Goal: Task Accomplishment & Management: Use online tool/utility

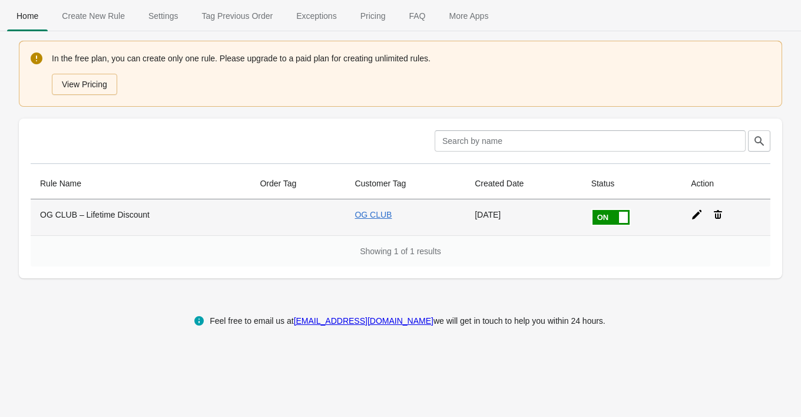
click at [691, 215] on div at bounding box center [722, 209] width 80 height 21
click at [699, 215] on icon at bounding box center [697, 215] width 12 height 12
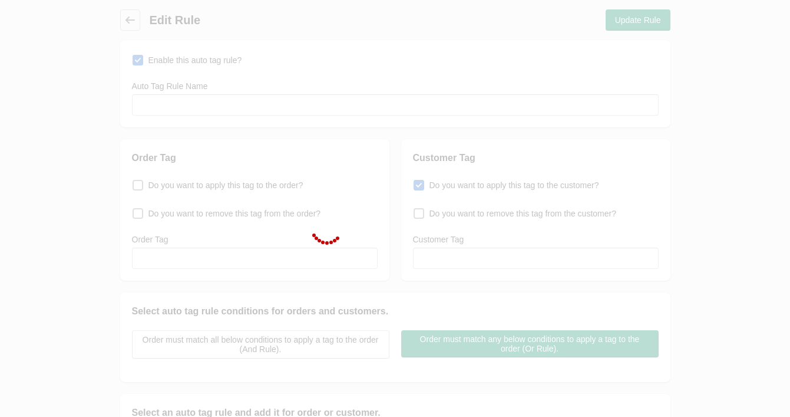
type input "OG CLUB – Lifetime Discount"
checkbox input "true"
type input "OG CLUB"
select select "5"
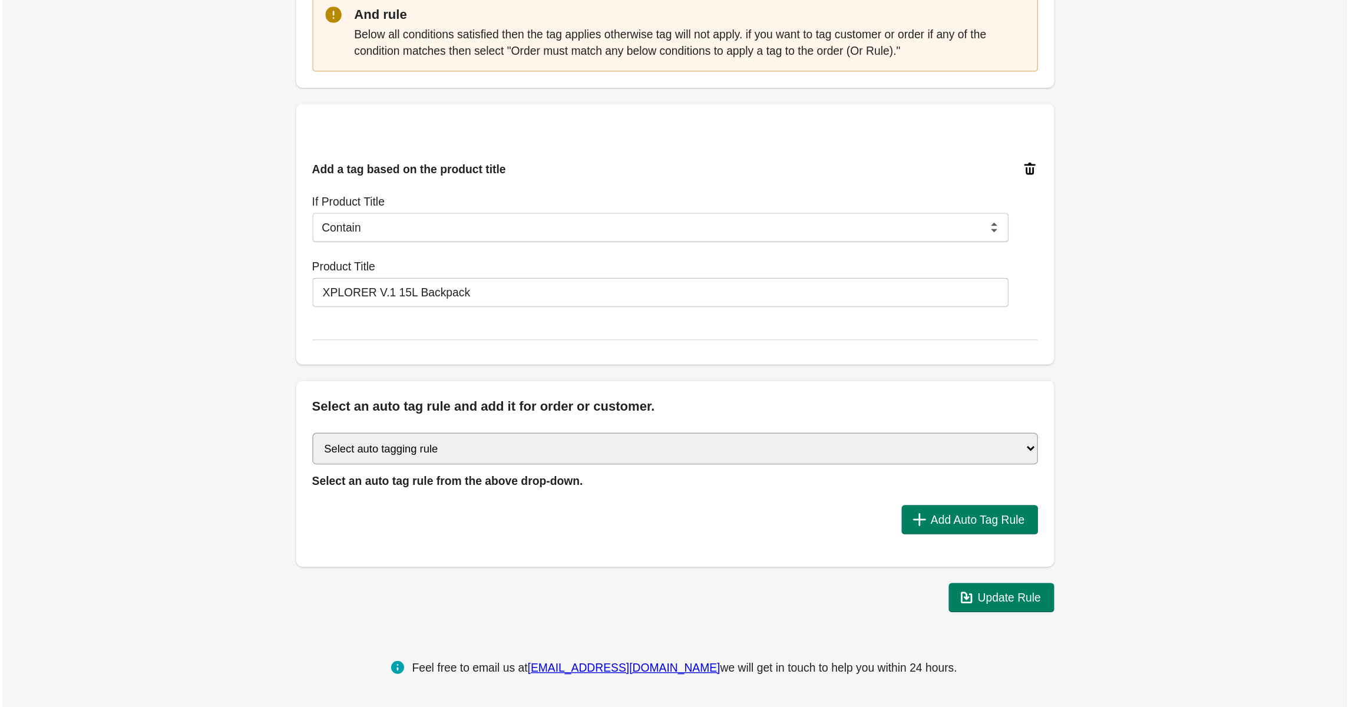
scroll to position [183, 0]
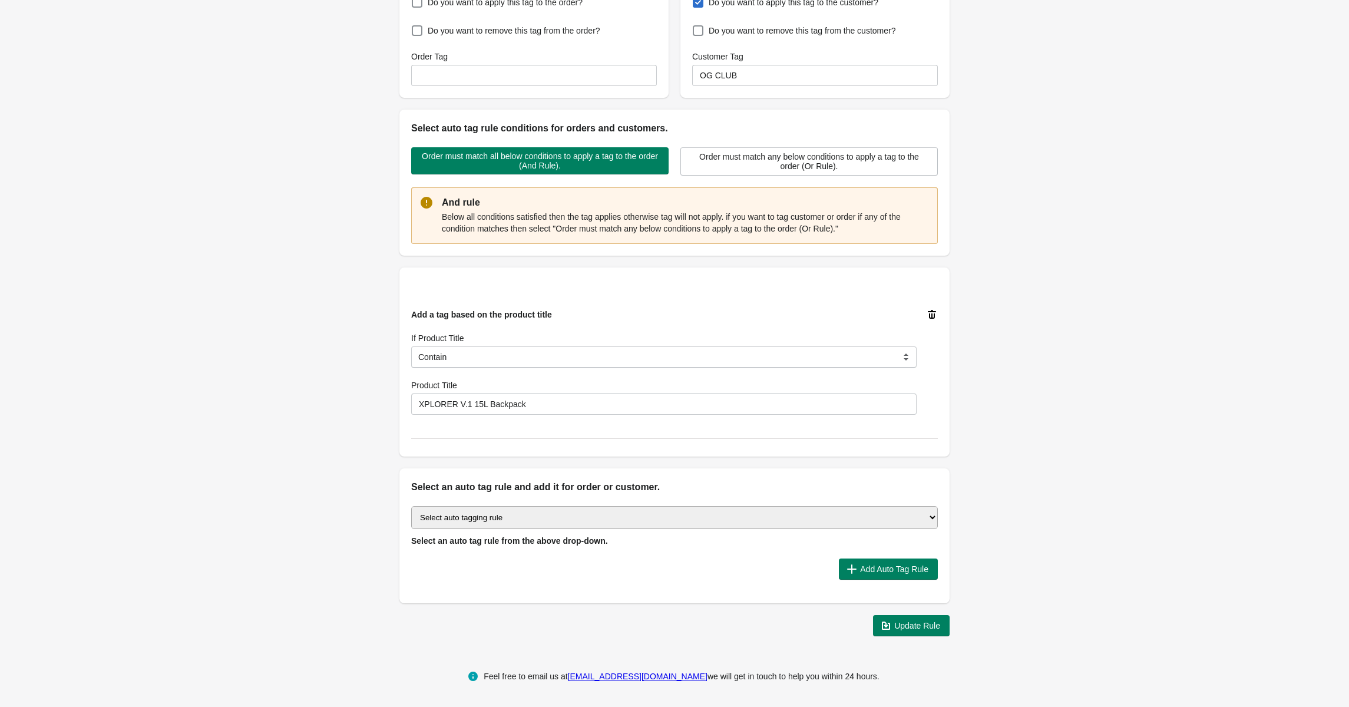
click at [801, 151] on div "Back Edit Rule Update Rule Enable this auto tag rule? Auto Tag Rule Name OG CLU…" at bounding box center [674, 231] width 1349 height 829
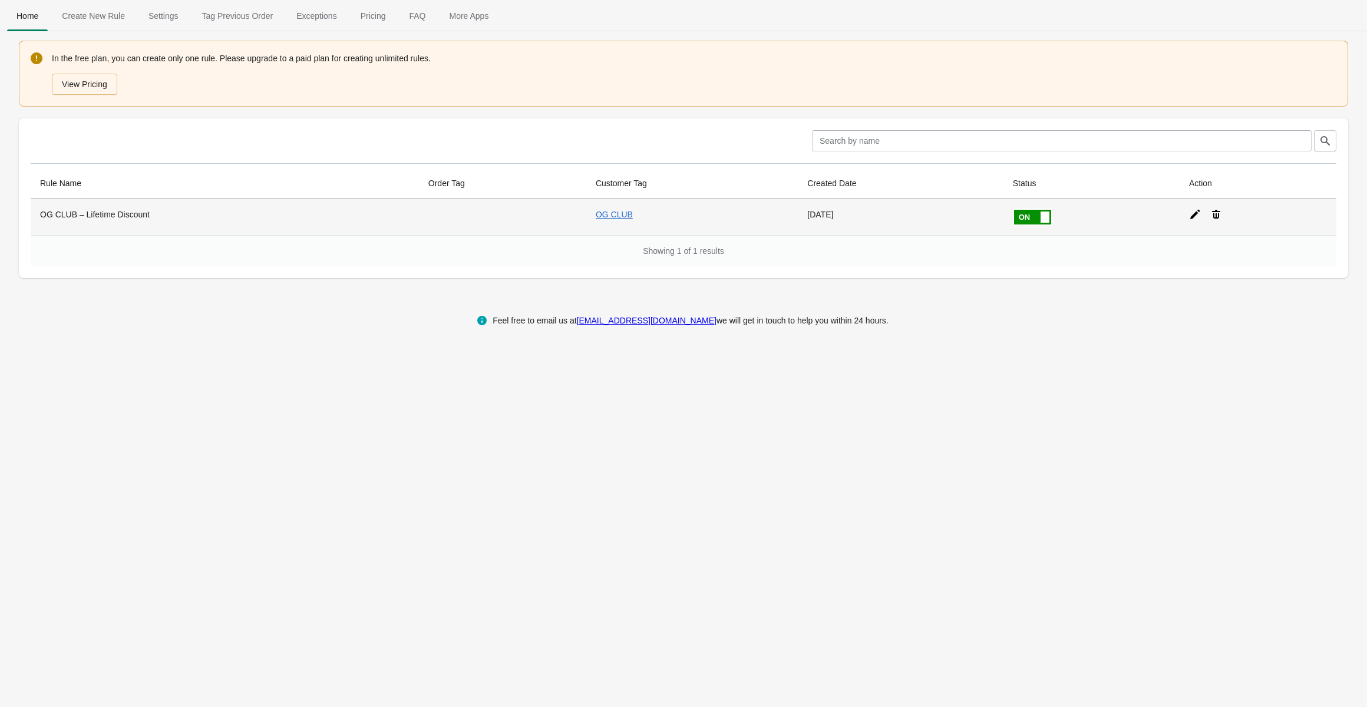
click at [1194, 214] on icon at bounding box center [1195, 215] width 12 height 12
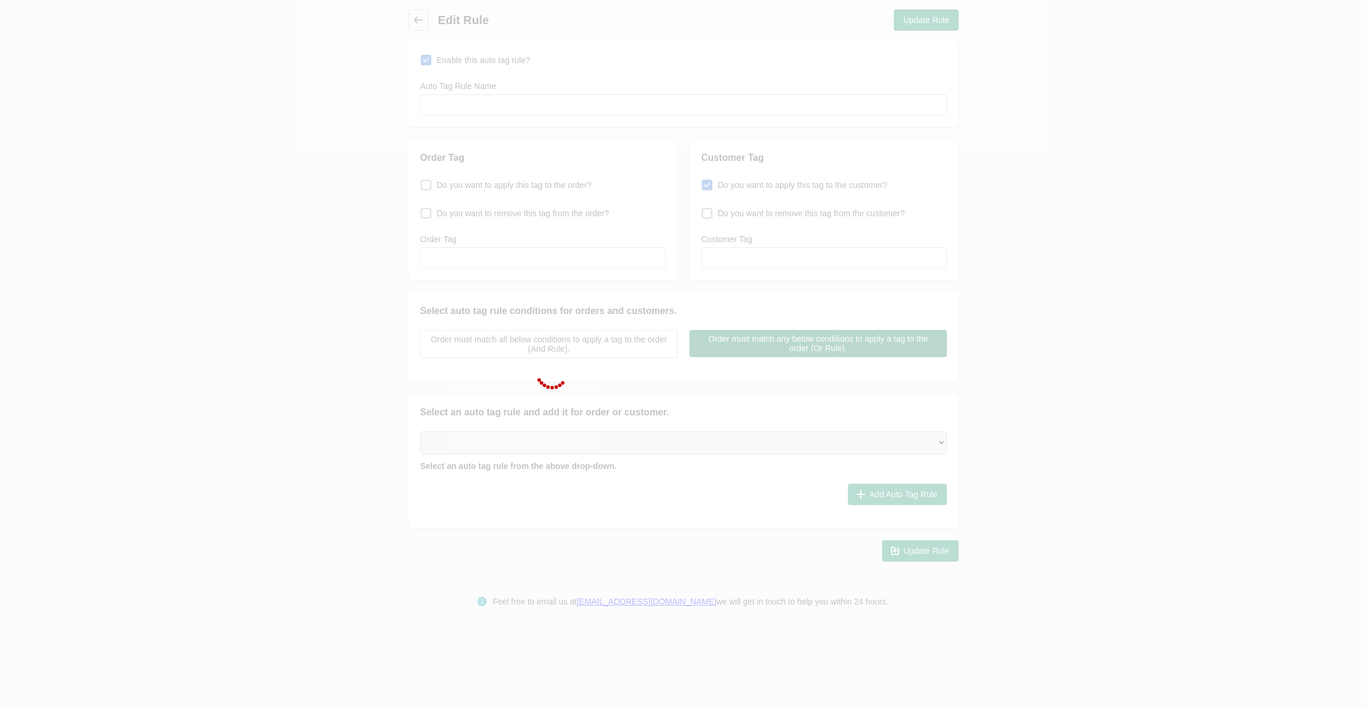
type input "OG CLUB – Lifetime Discount"
checkbox input "true"
type input "OG CLUB"
select select "5"
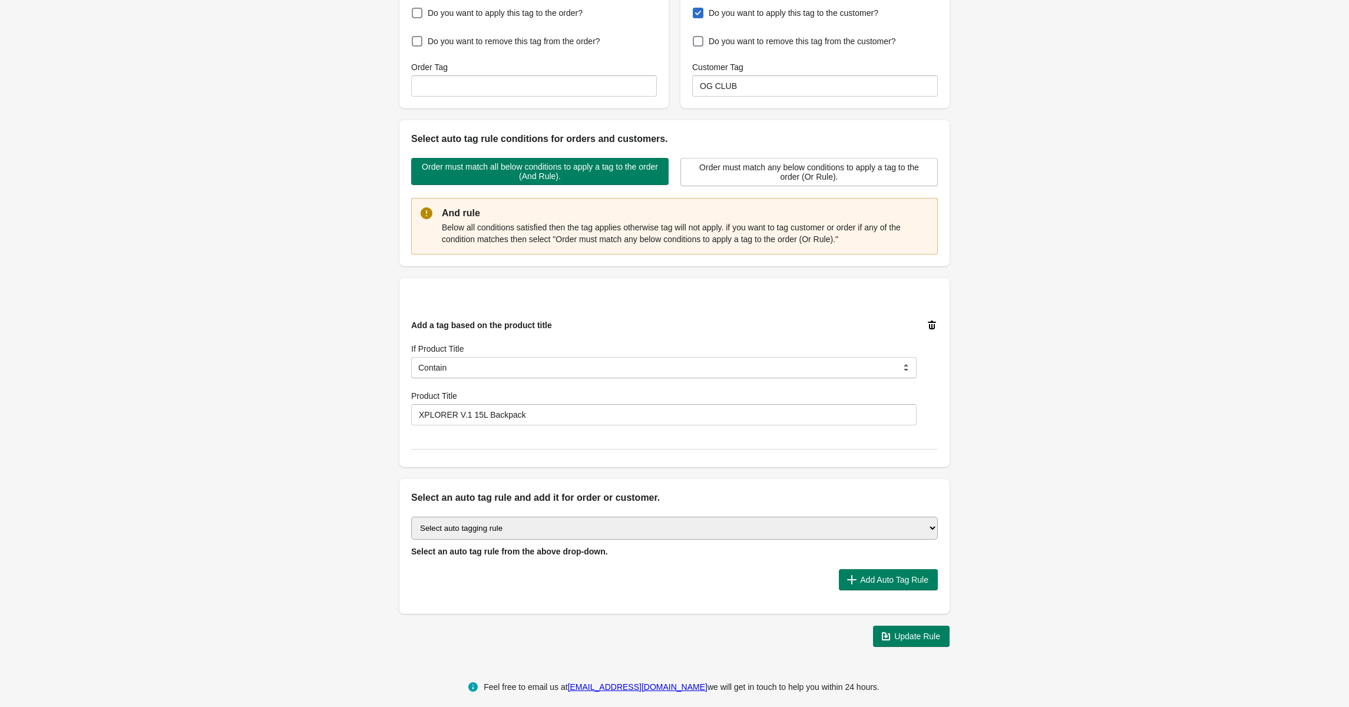
scroll to position [181, 0]
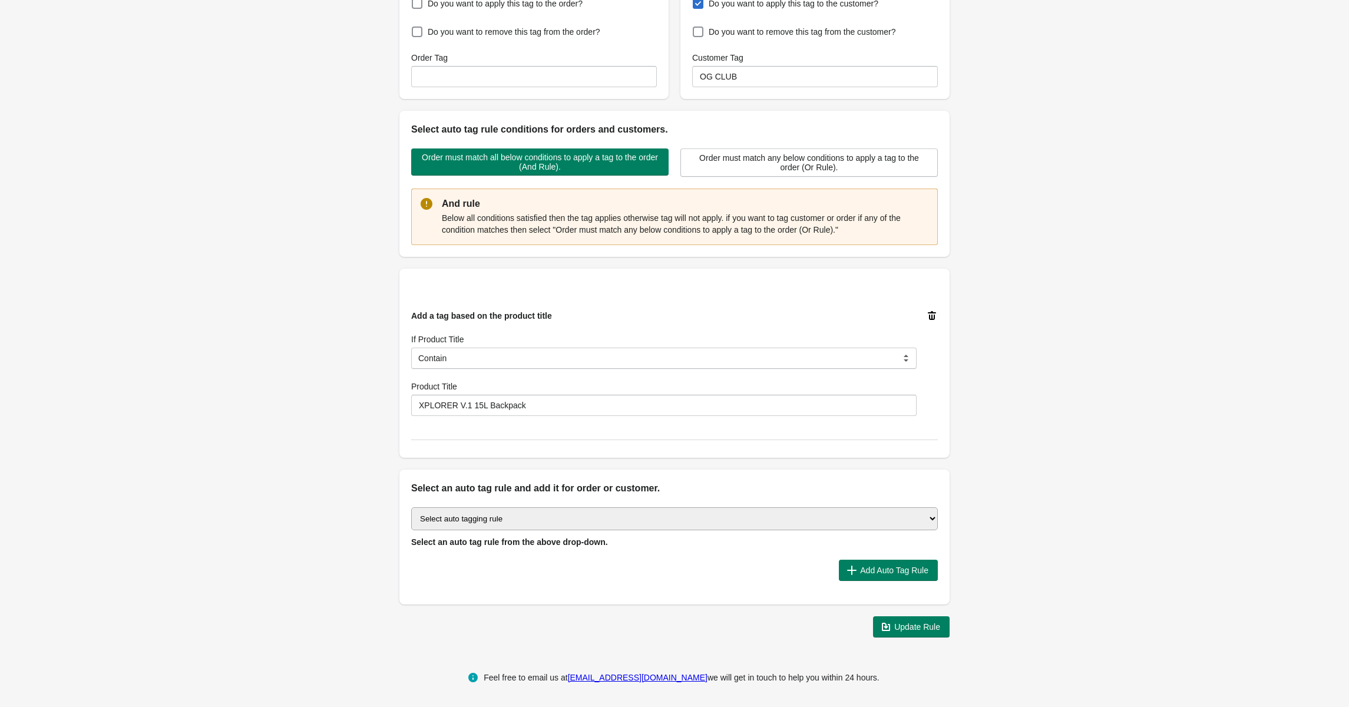
click at [701, 522] on select "Select auto tagging rule Tag by order amount Tag based on the order count (Volu…" at bounding box center [674, 518] width 527 height 23
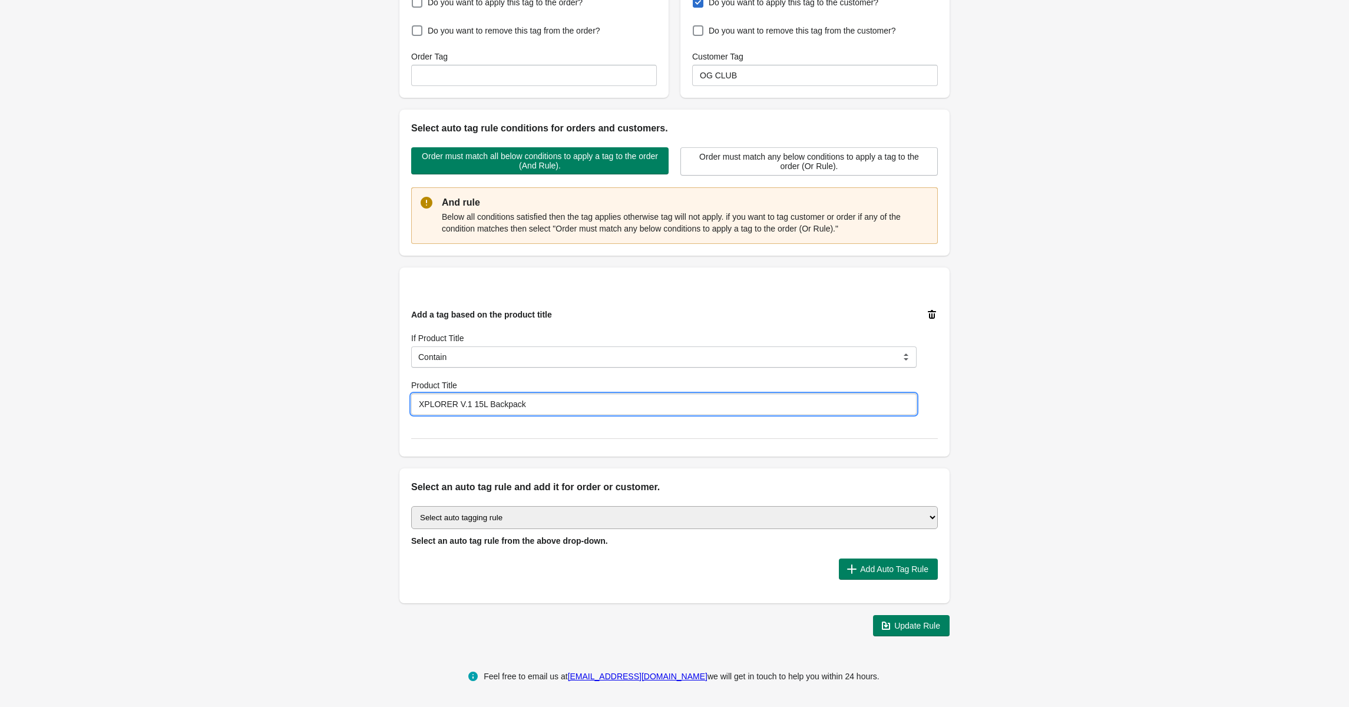
click at [503, 414] on input "XPLORER V.1 15L Backpack" at bounding box center [664, 404] width 506 height 21
paste input "If Product Title contains → XPLORER V.1"
type input "XPLORER V.1"
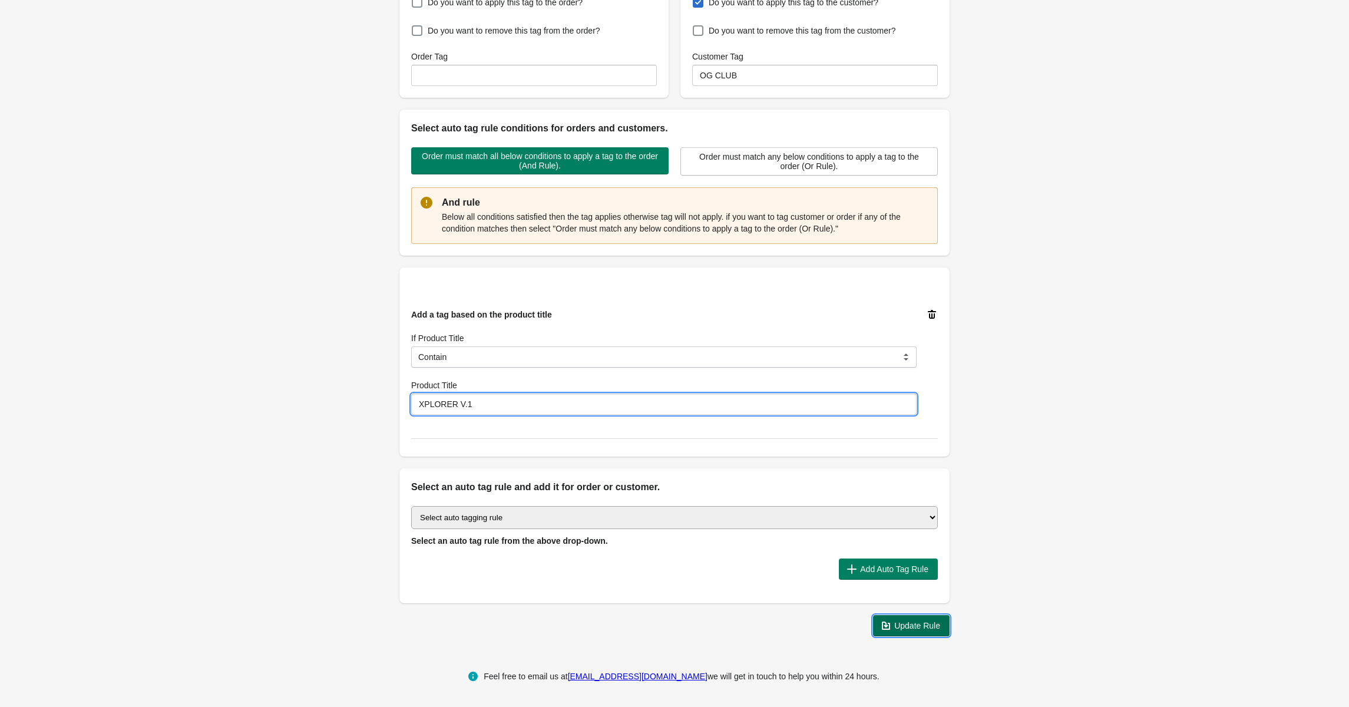
click at [939, 626] on span "Update Rule" at bounding box center [918, 625] width 46 height 9
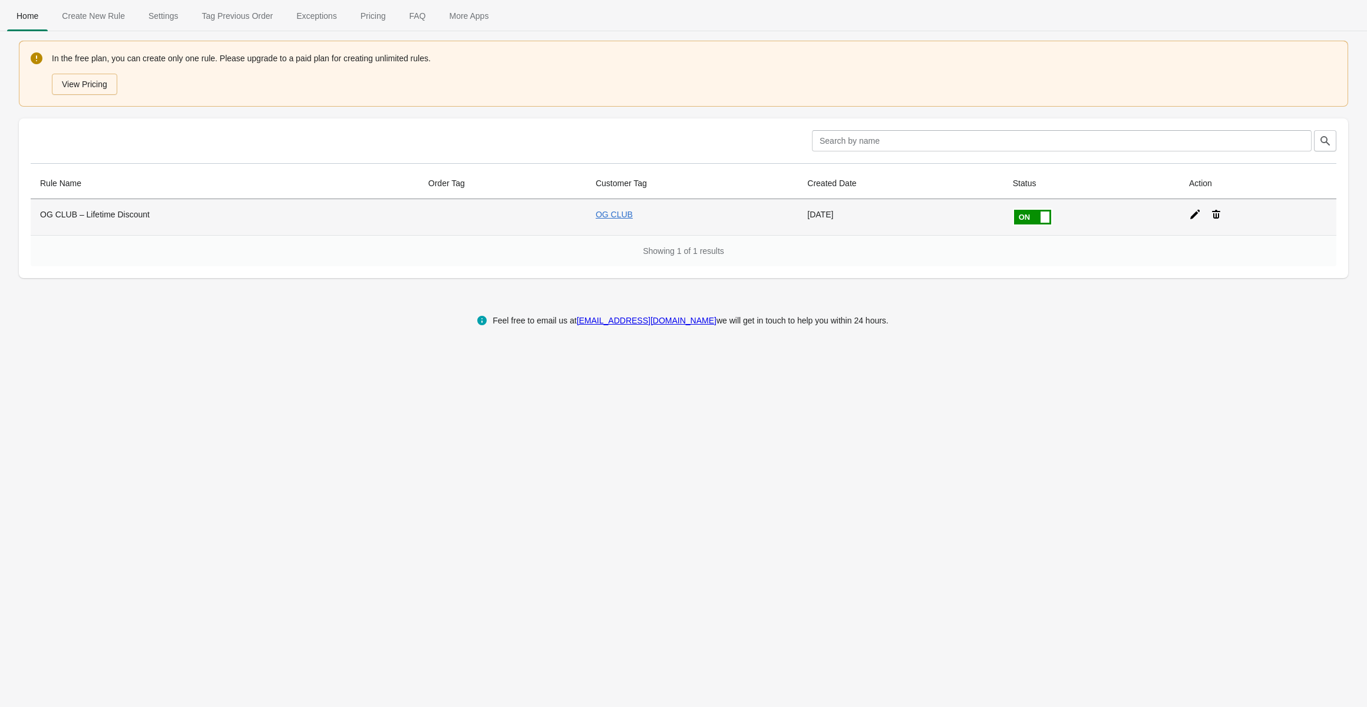
click at [1193, 216] on icon at bounding box center [1195, 215] width 12 height 12
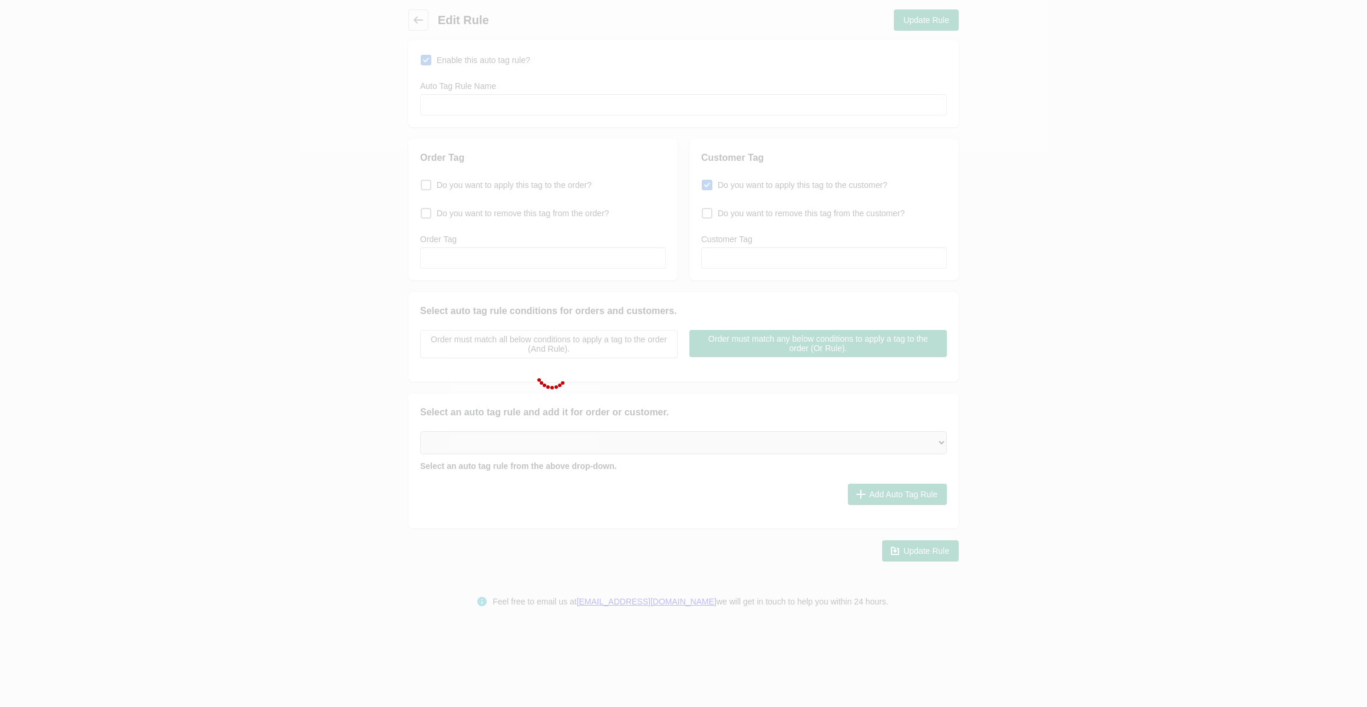
type input "OG CLUB – Lifetime Discount"
checkbox input "true"
type input "OG CLUB"
select select "5"
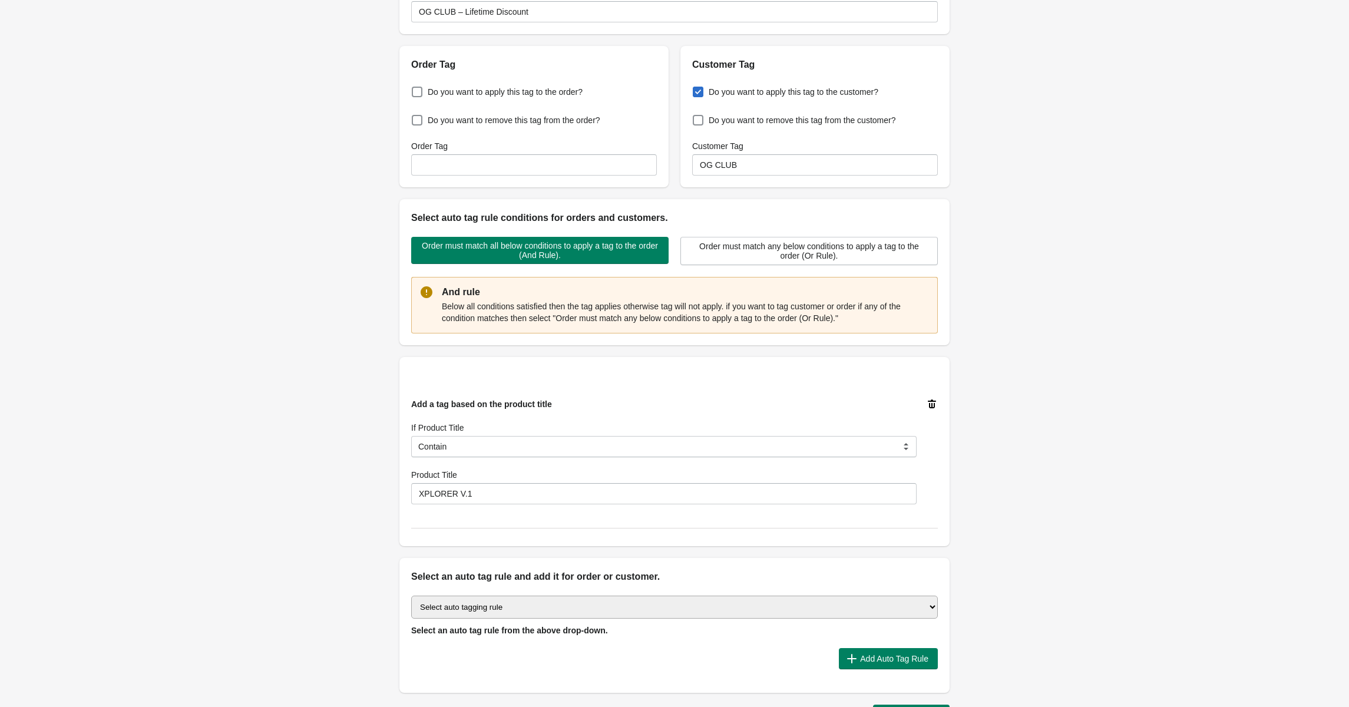
scroll to position [94, 0]
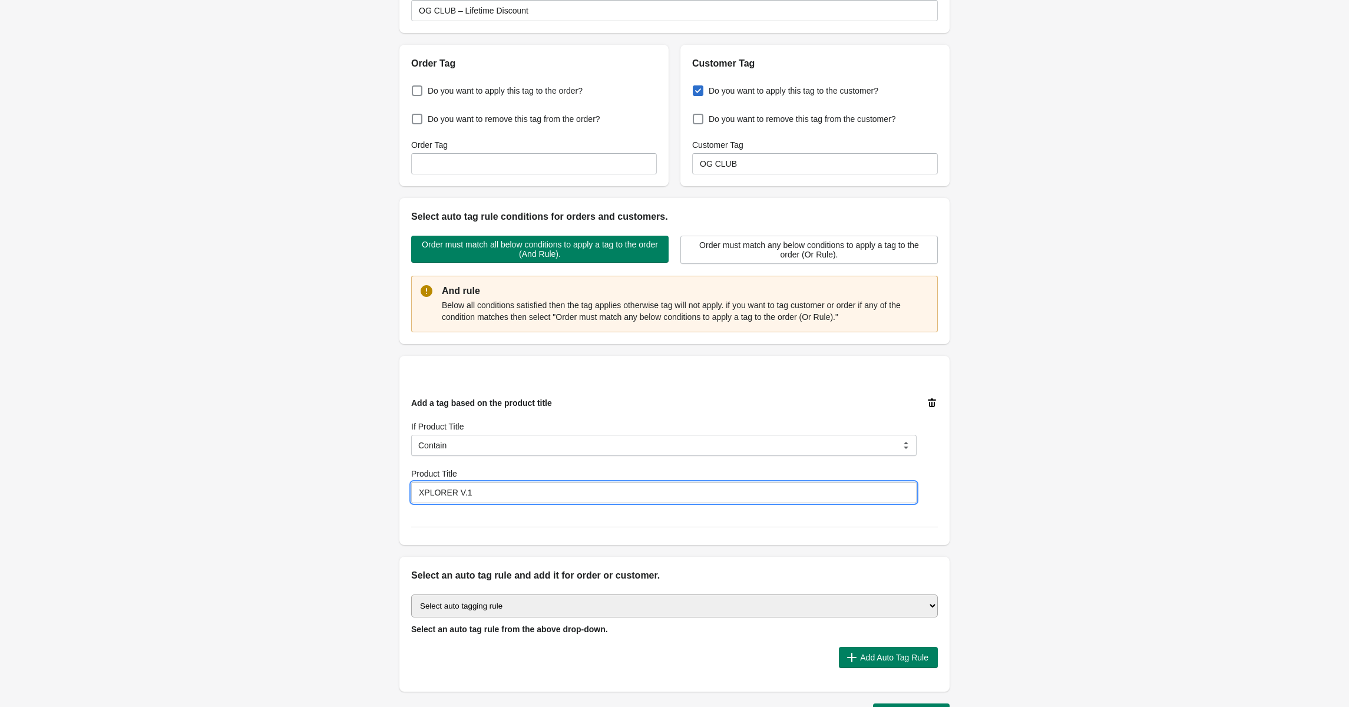
click at [610, 496] on input "XPLORER V.1" at bounding box center [664, 492] width 506 height 21
type input "XPLORER"
click at [955, 525] on div "Back Edit Rule Update Rule Enable this auto tag rule? Auto Tag Rule Name OG CLU…" at bounding box center [675, 320] width 588 height 829
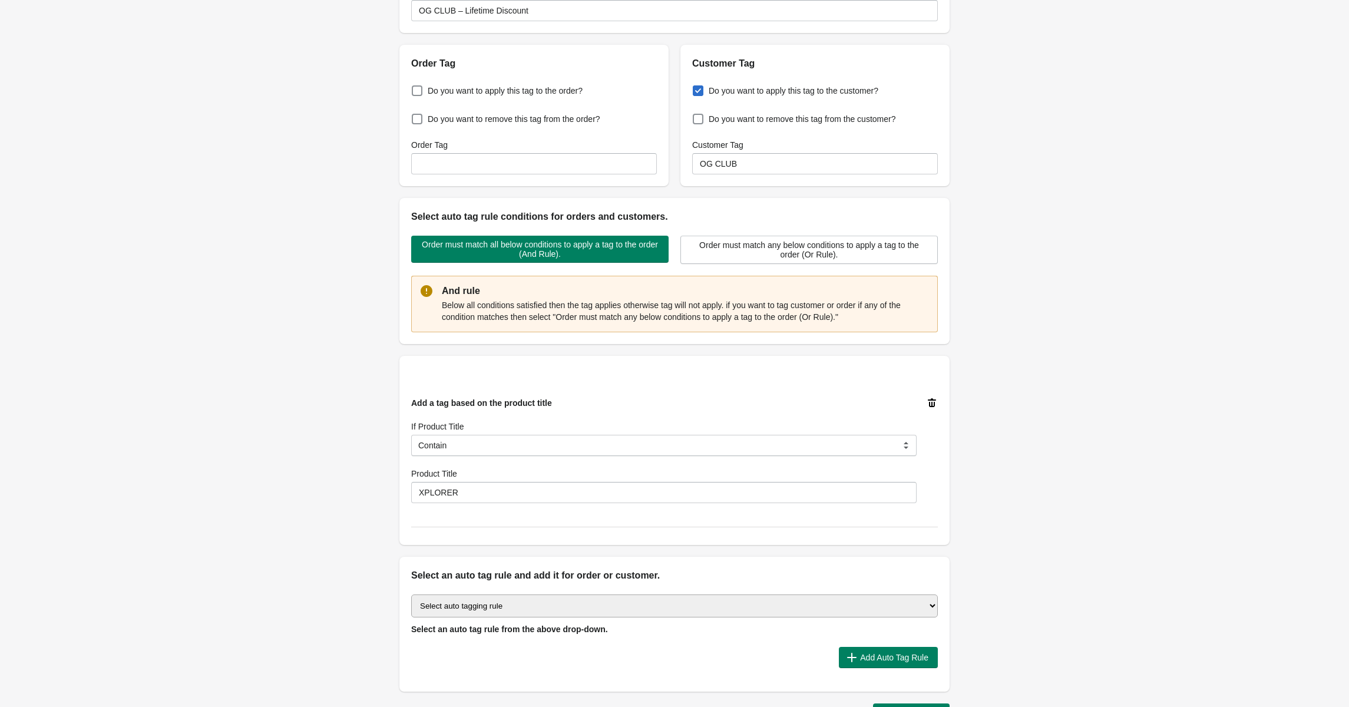
scroll to position [183, 0]
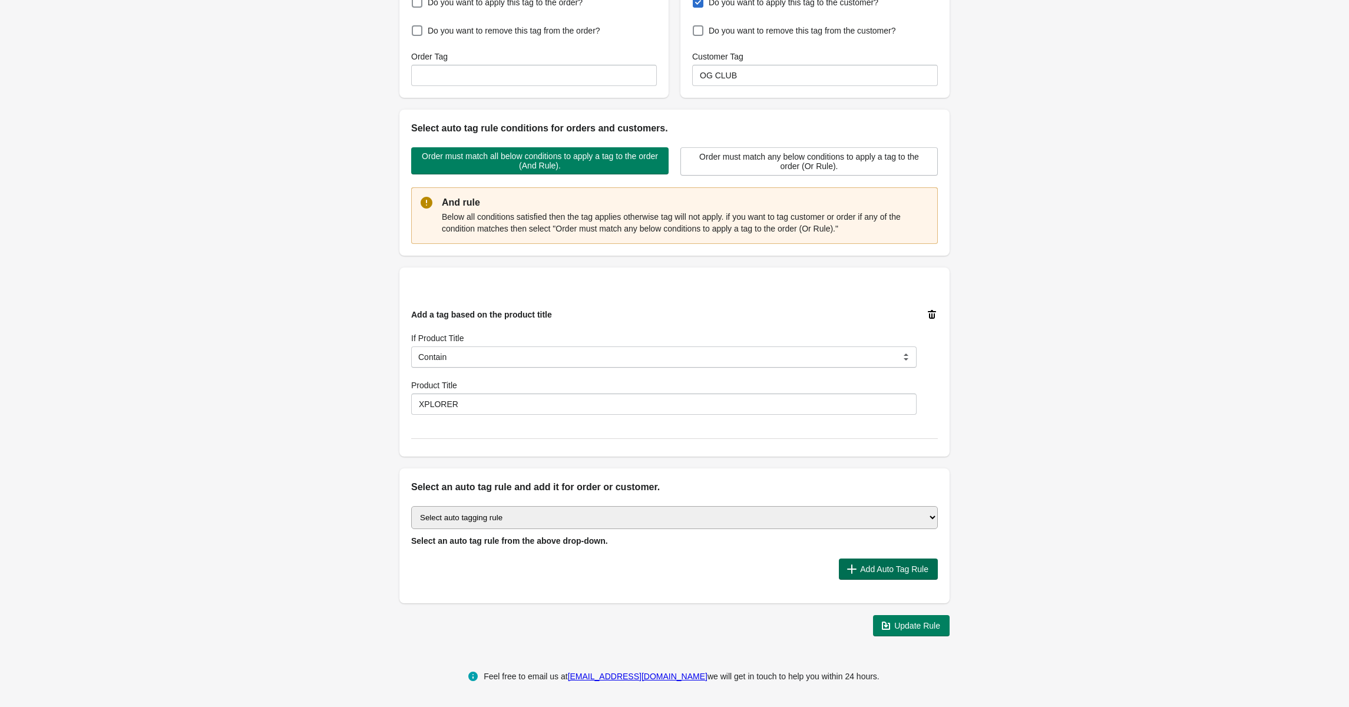
click at [897, 567] on span "Add Auto Tag Rule" at bounding box center [894, 569] width 68 height 9
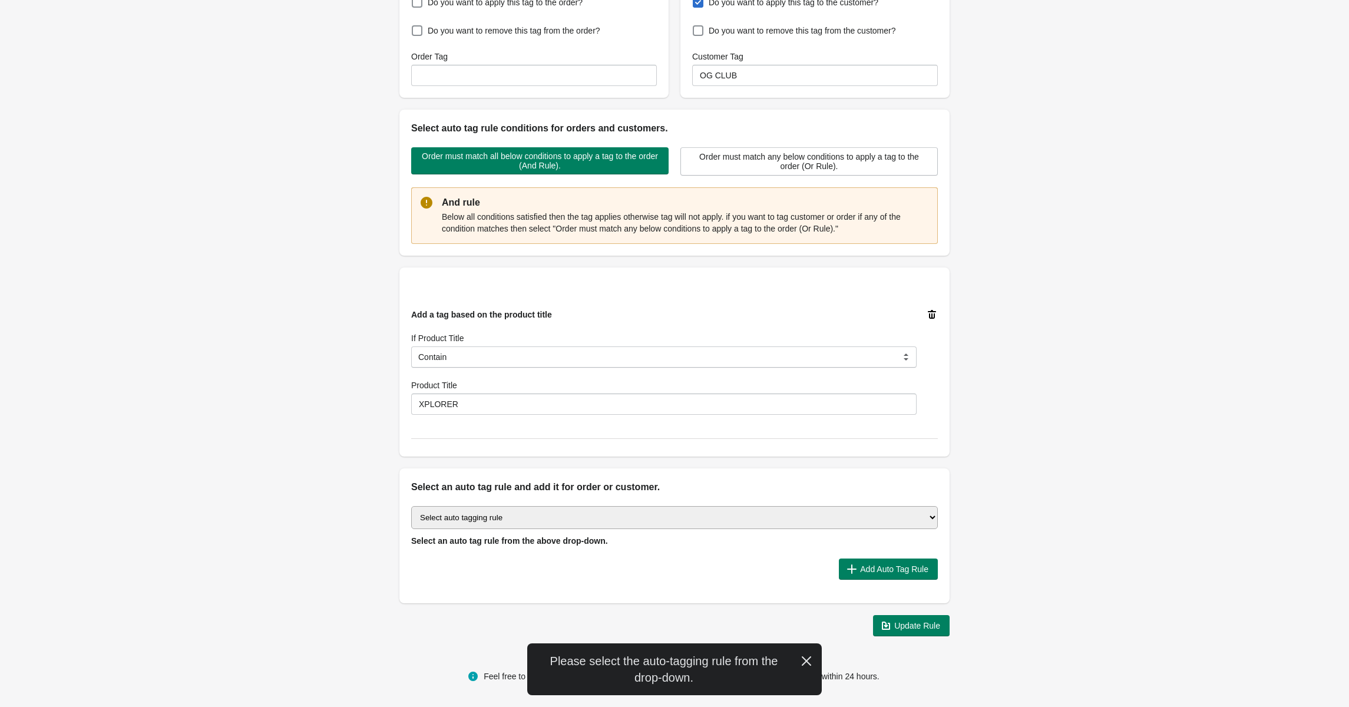
click at [802, 661] on icon "button" at bounding box center [807, 661] width 12 height 12
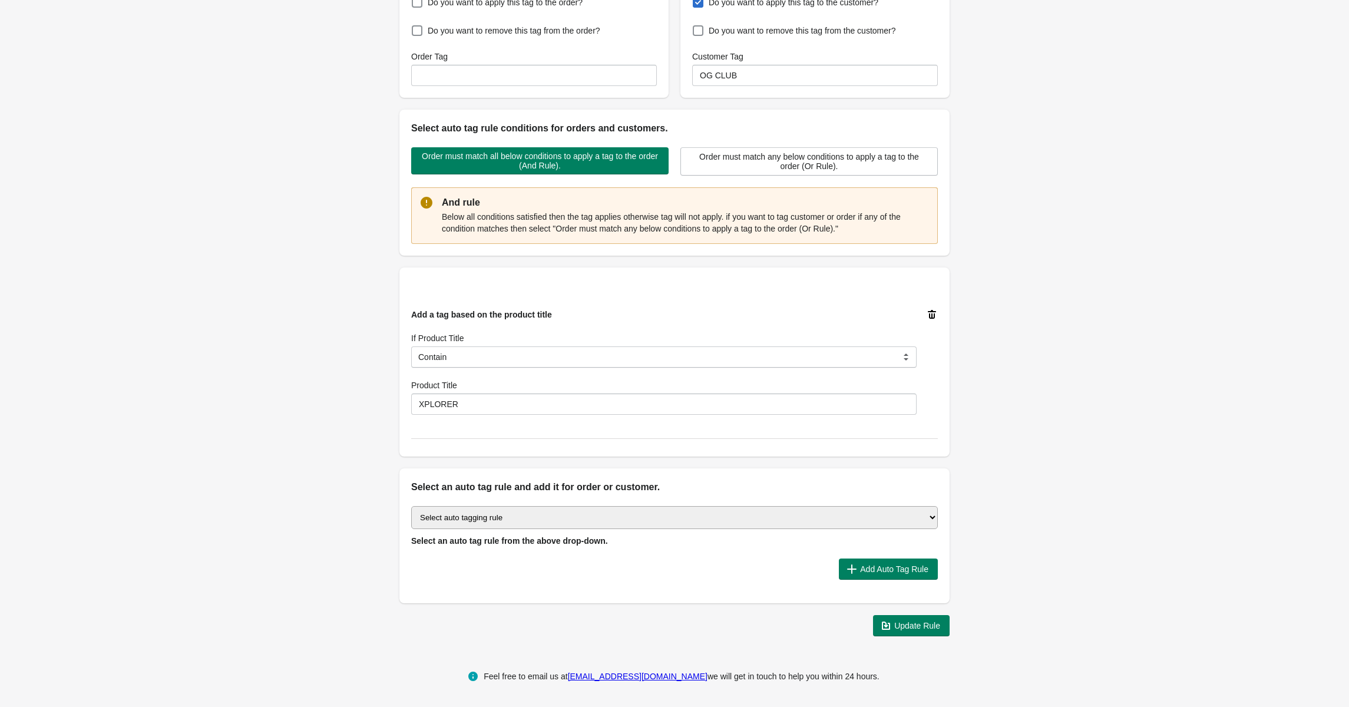
click at [867, 532] on div "Select auto tagging rule Tag by order amount Tag based on the order count (Volu…" at bounding box center [674, 526] width 527 height 41
click at [866, 523] on select "Select auto tagging rule Tag by order amount Tag based on the order count (Volu…" at bounding box center [674, 517] width 527 height 23
select select "51"
click at [411, 506] on select "Select auto tagging rule Tag by order amount Tag based on the order count (Volu…" at bounding box center [674, 517] width 527 height 23
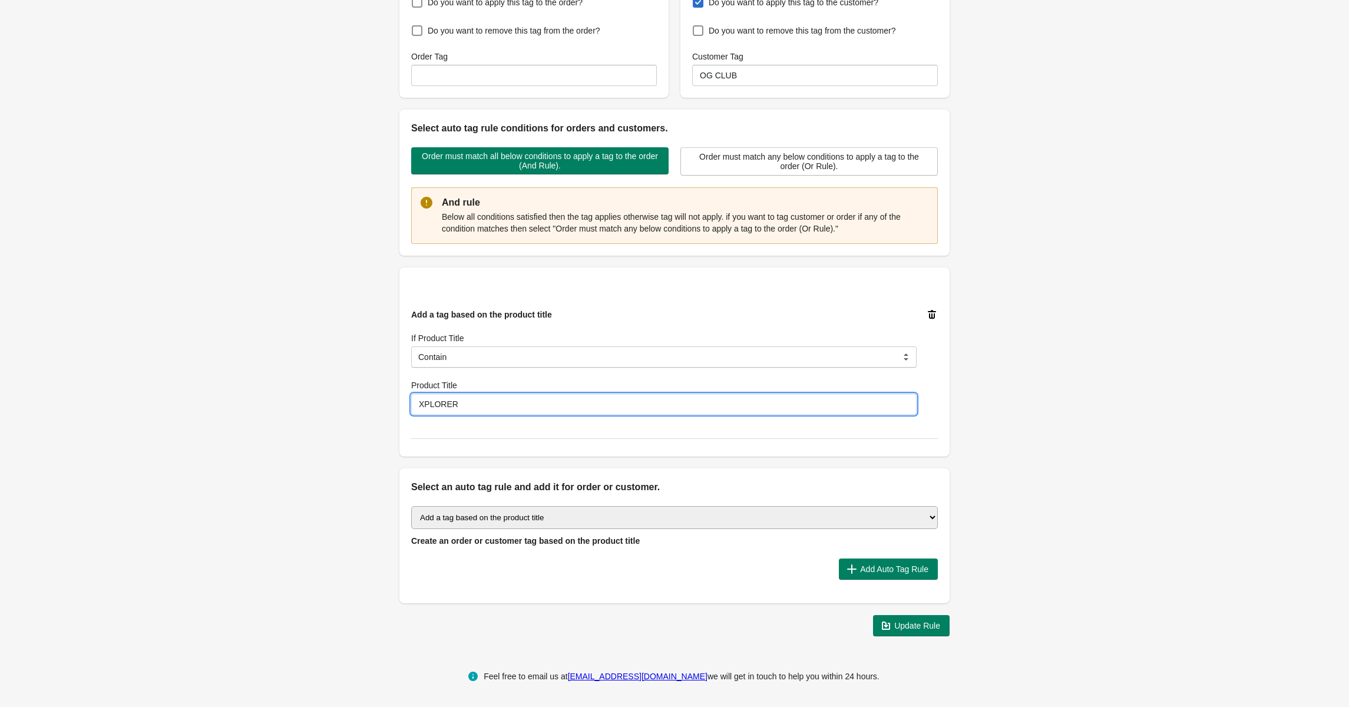
click at [686, 398] on input "XPLORER" at bounding box center [664, 404] width 506 height 21
type input "XPLORER V.1 15L Backpack"
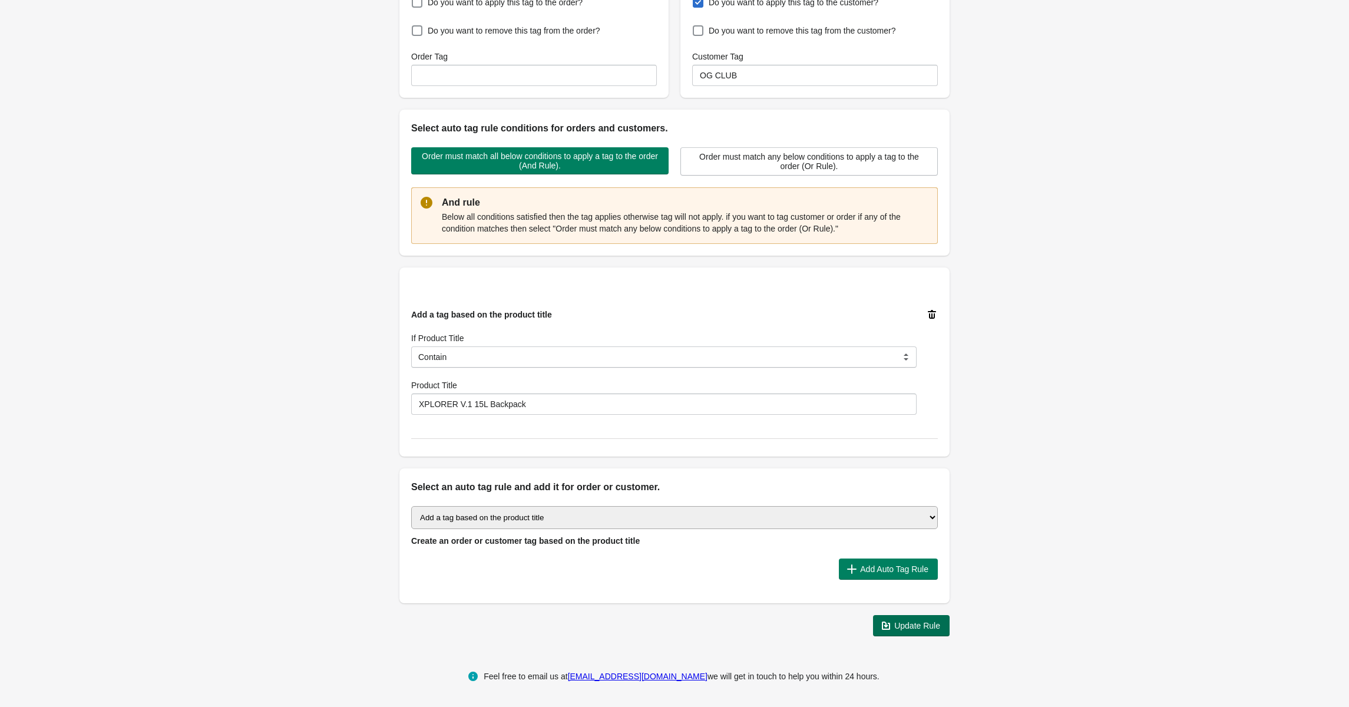
click at [923, 623] on span "Update Rule" at bounding box center [918, 625] width 46 height 9
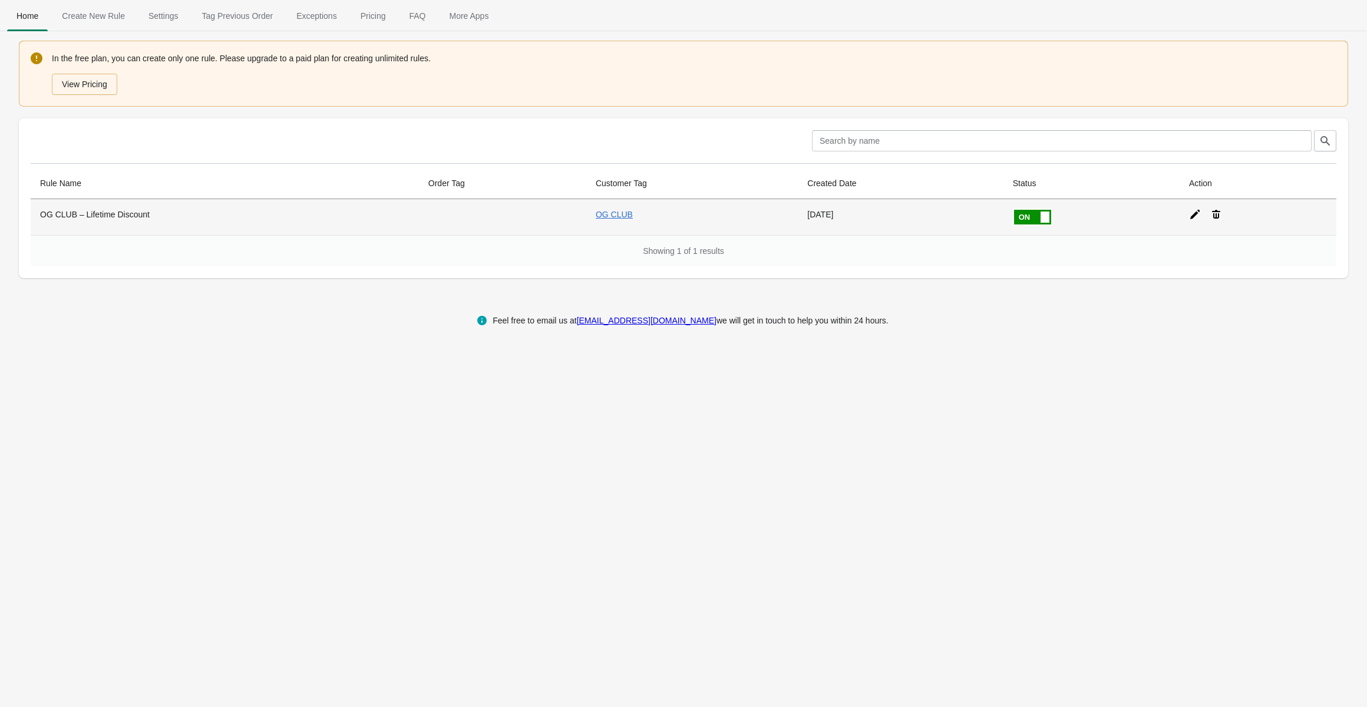
click at [1197, 225] on td at bounding box center [1258, 217] width 157 height 36
click at [1194, 219] on icon at bounding box center [1195, 215] width 12 height 12
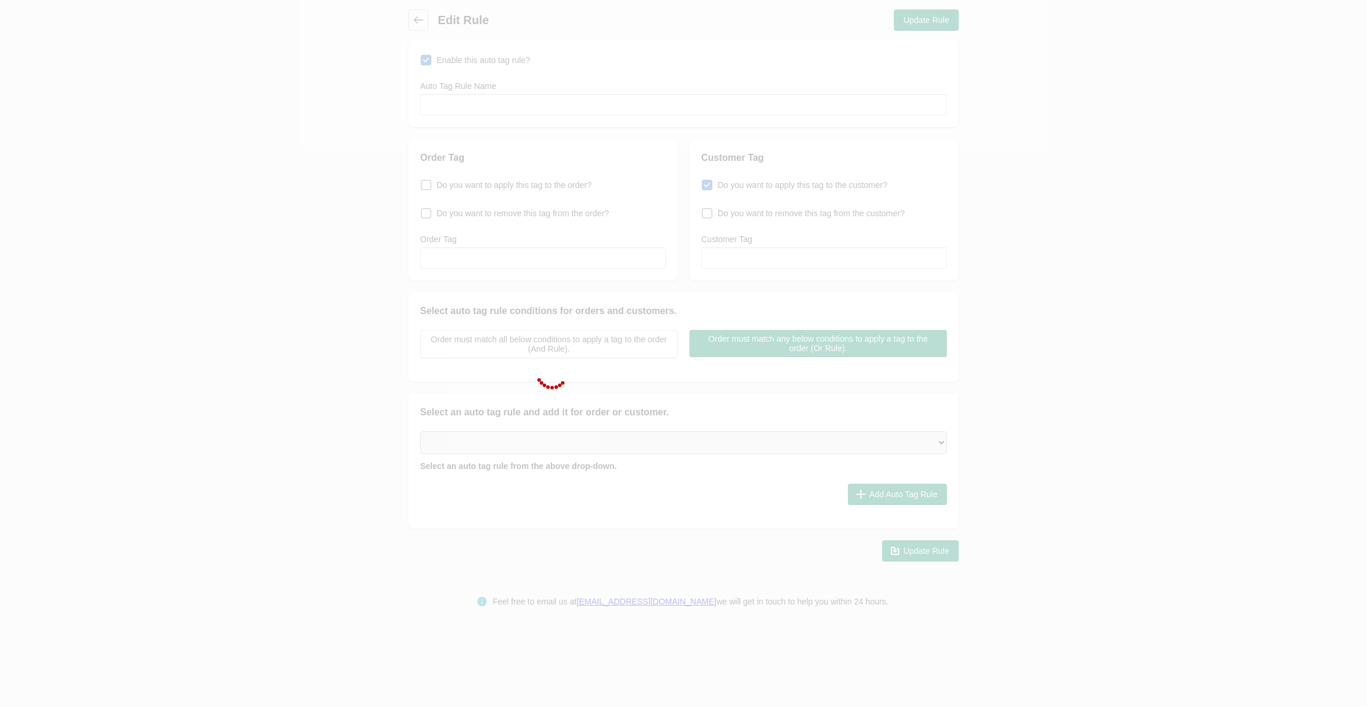
type input "OG CLUB – Lifetime Discount"
checkbox input "true"
type input "OG CLUB"
select select "5"
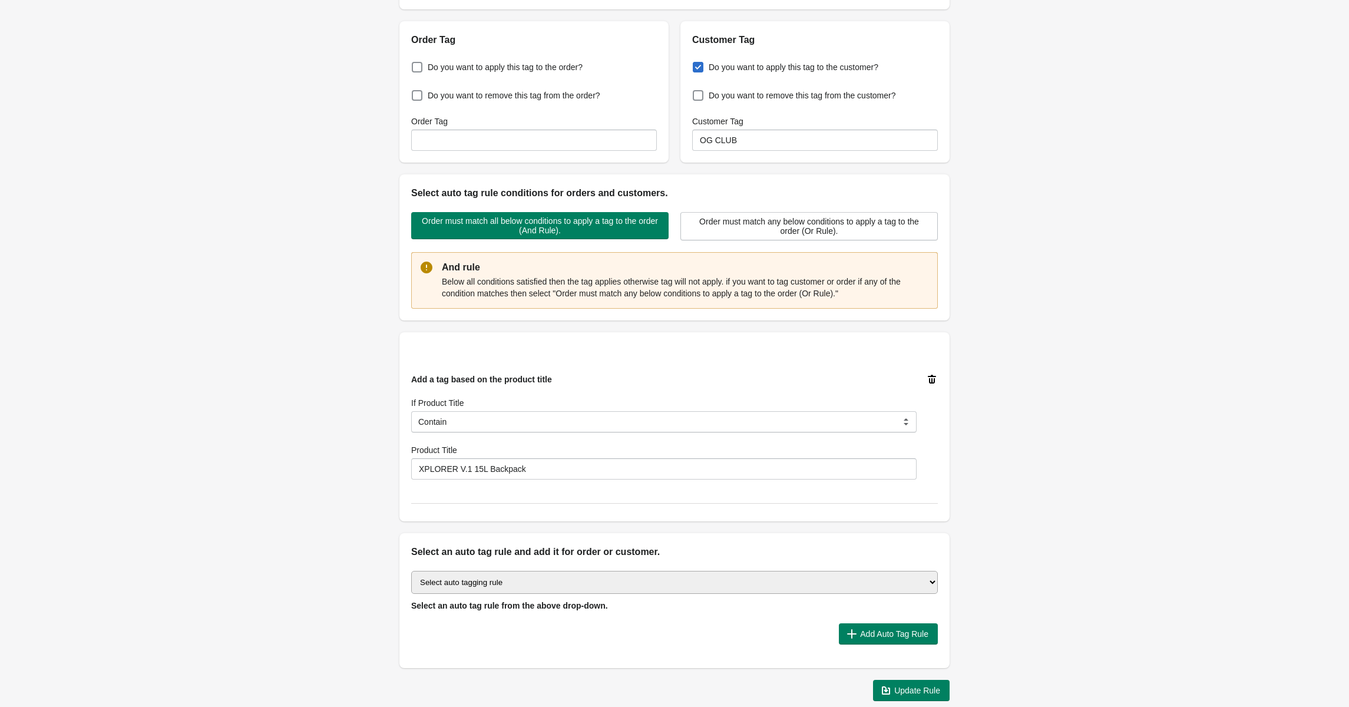
scroll to position [143, 0]
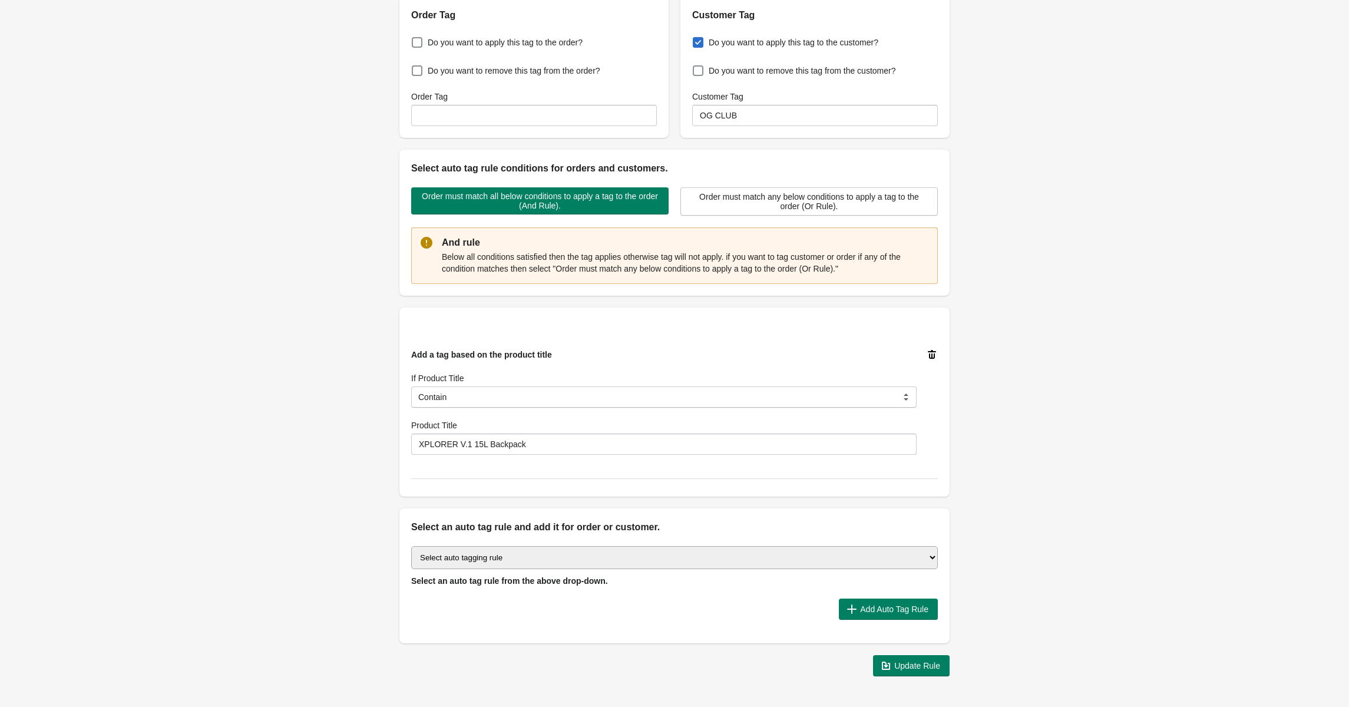
click at [909, 559] on select "Select auto tagging rule Tag by order amount Tag based on the order count (Volu…" at bounding box center [674, 557] width 527 height 23
select select "51"
click at [411, 546] on select "Select auto tagging rule Tag by order amount Tag based on the order count (Volu…" at bounding box center [674, 557] width 527 height 23
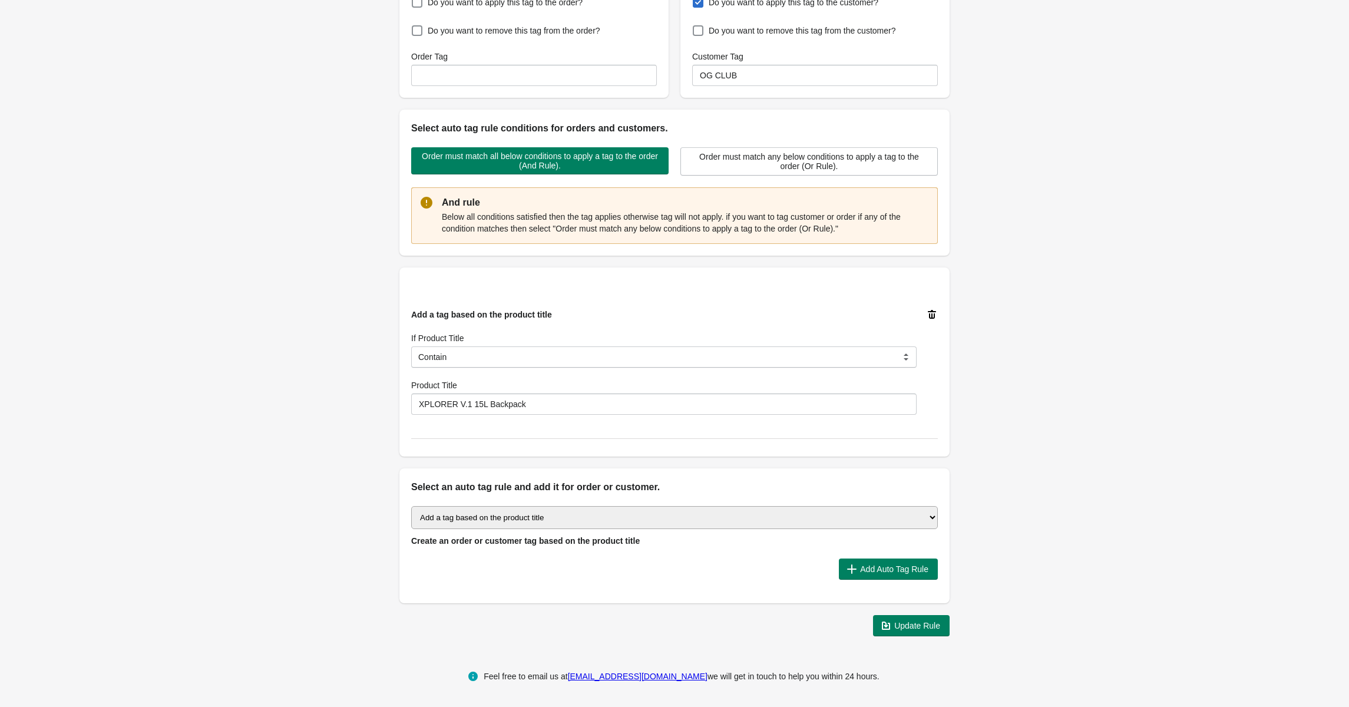
click at [590, 554] on div "Add Auto Tag Rule" at bounding box center [670, 564] width 536 height 31
click at [921, 632] on button "Update Rule" at bounding box center [911, 625] width 77 height 21
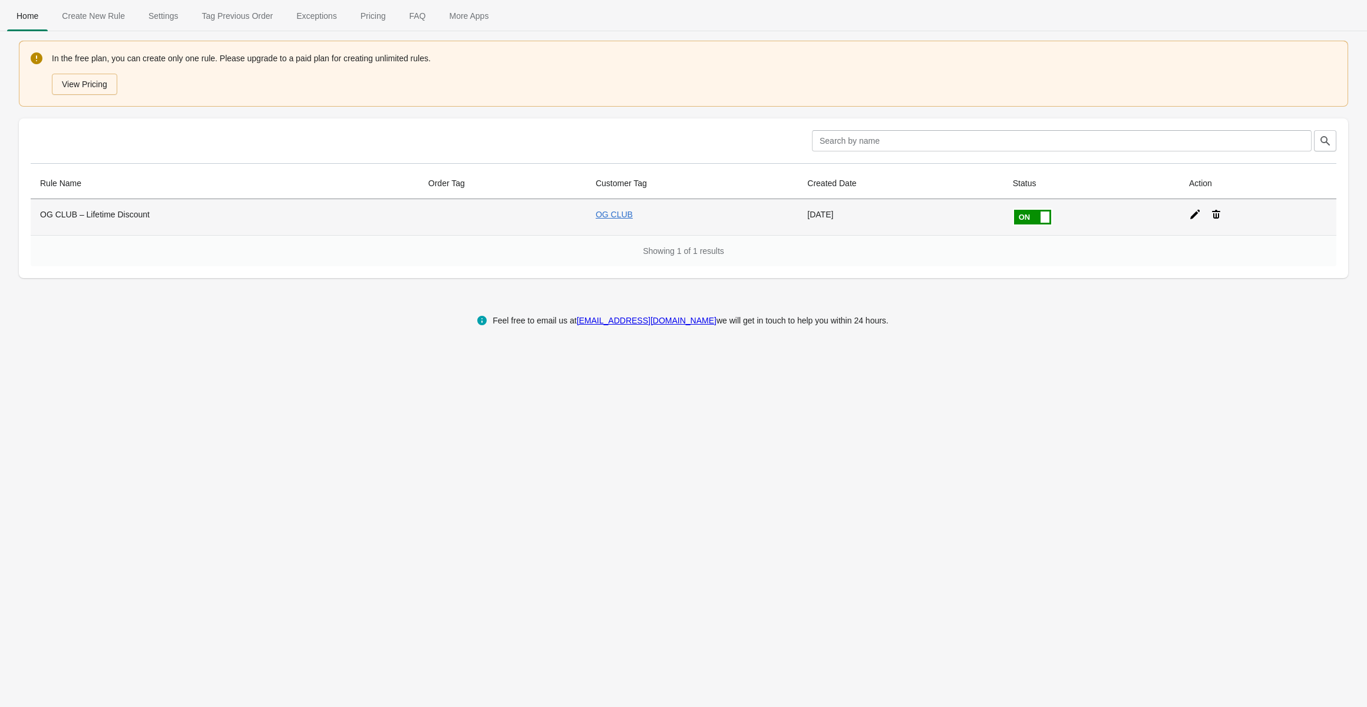
click at [1194, 214] on icon at bounding box center [1195, 215] width 12 height 12
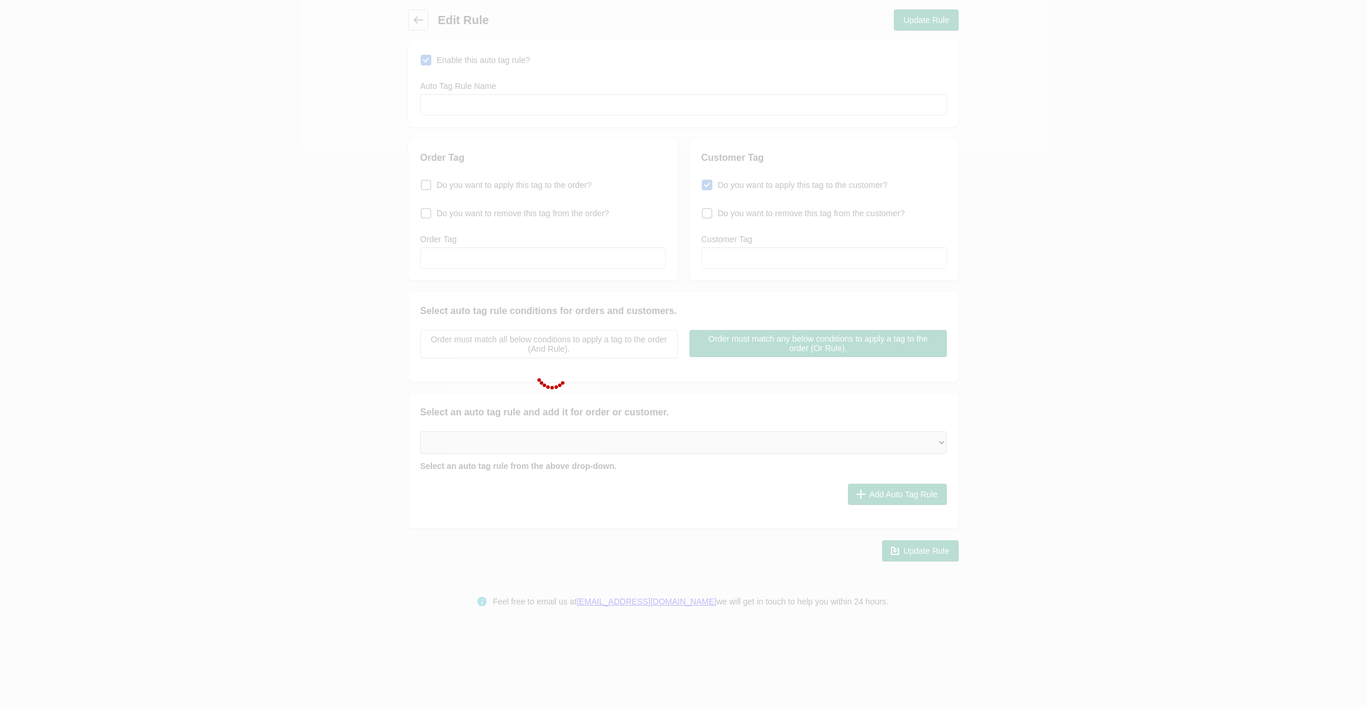
type input "OG CLUB – Lifetime Discount"
checkbox input "true"
type input "OG CLUB"
select select "5"
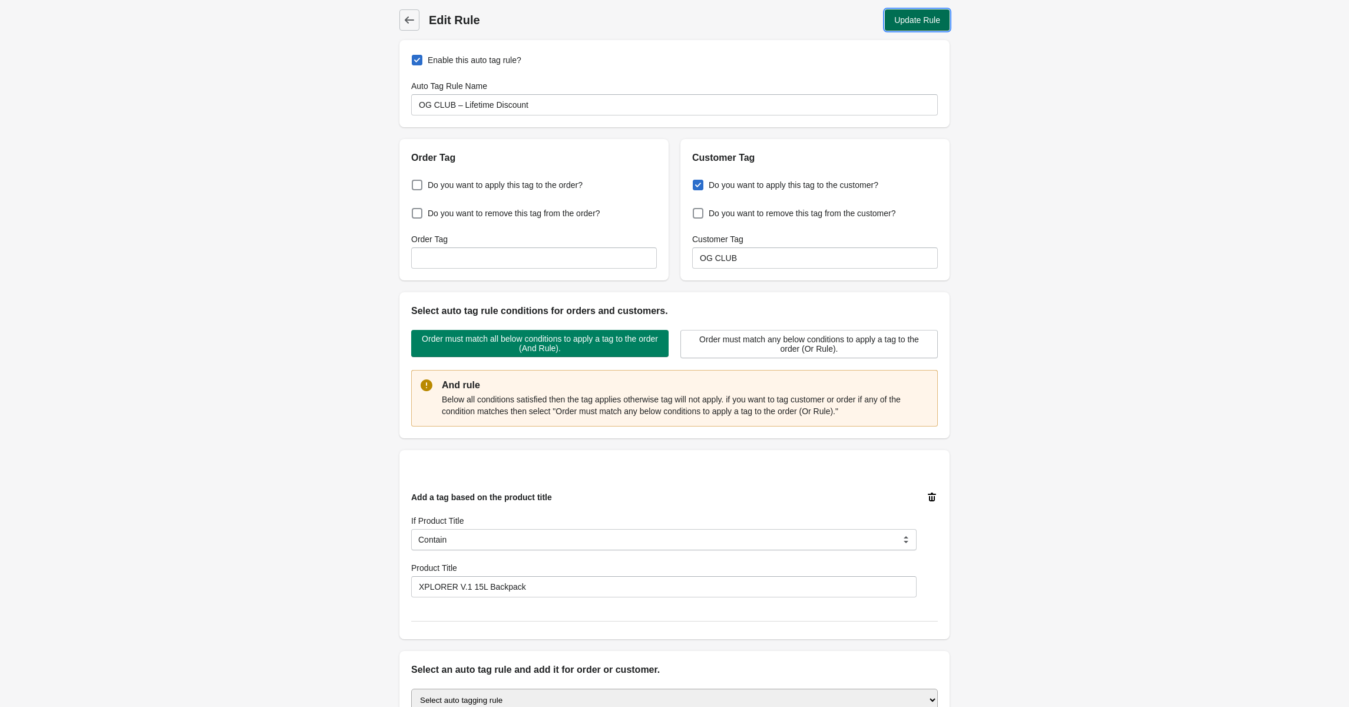
click at [933, 22] on span "Update Rule" at bounding box center [918, 19] width 46 height 9
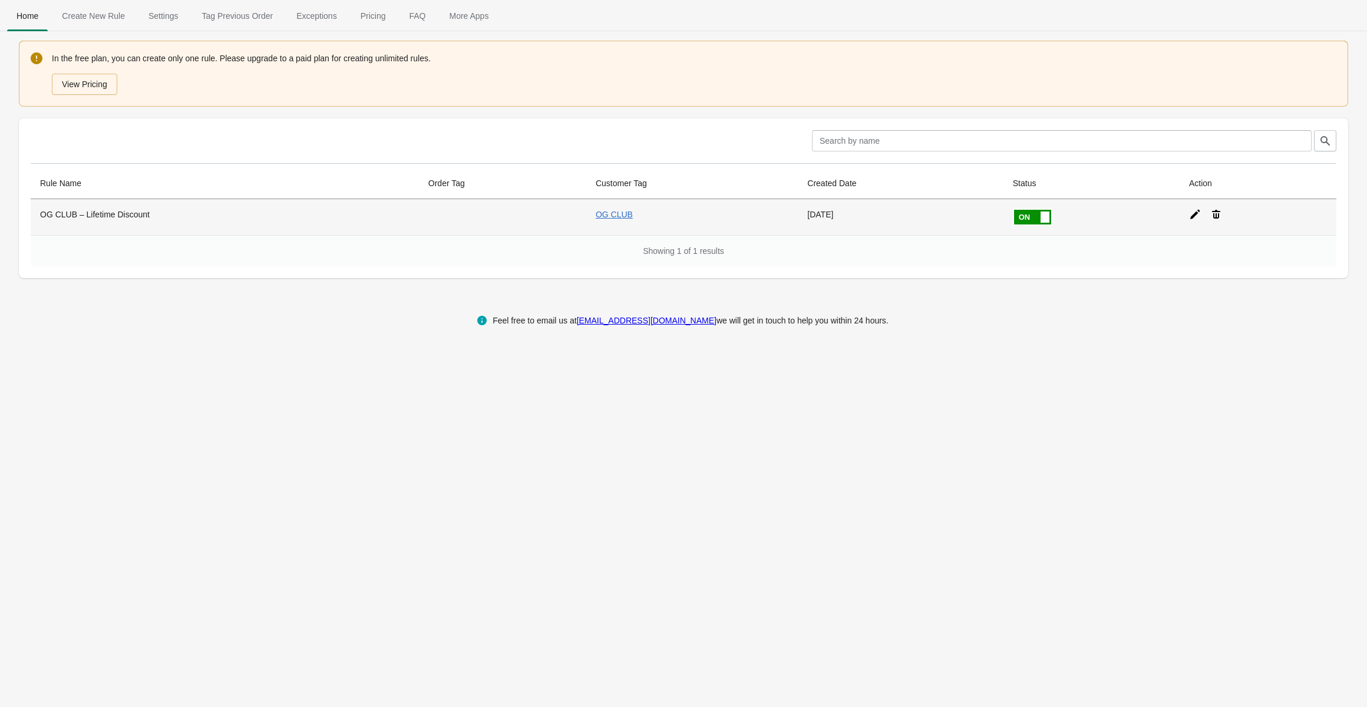
click at [1195, 216] on icon at bounding box center [1194, 214] width 9 height 9
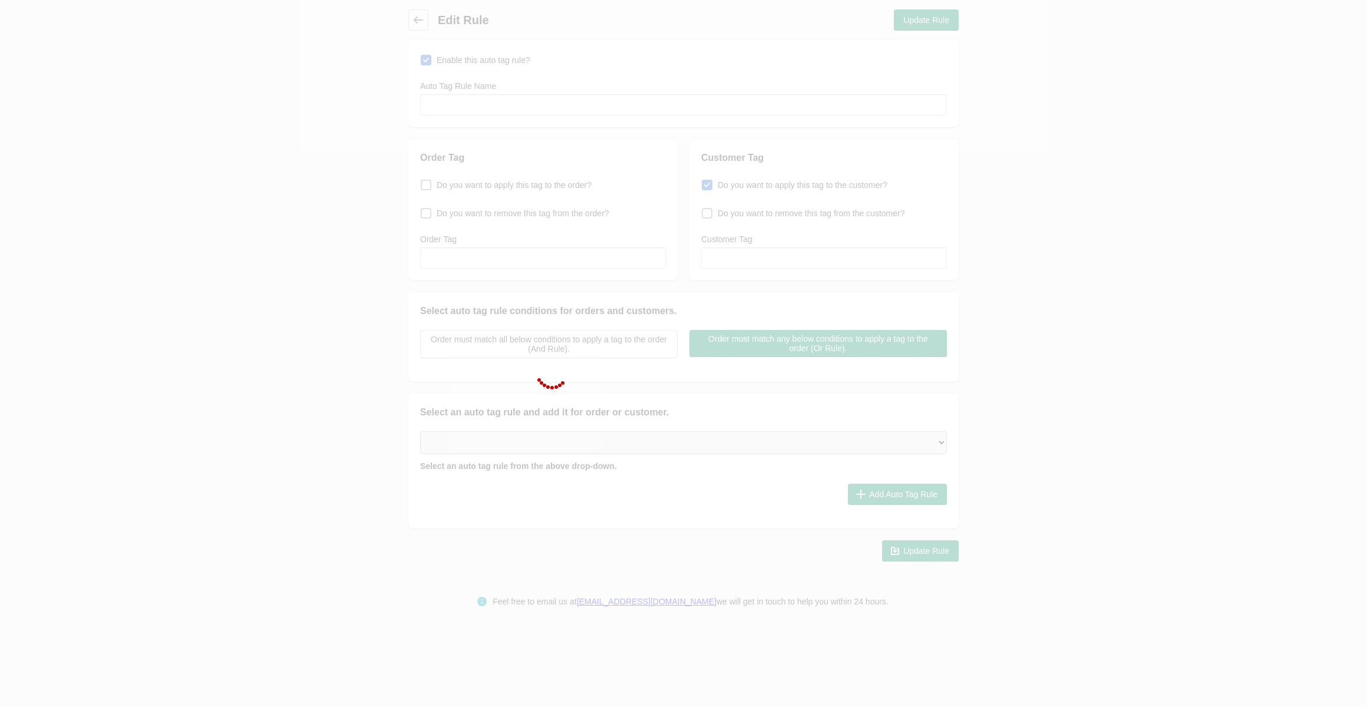
type input "OG CLUB – Lifetime Discount"
checkbox input "true"
type input "OG CLUB"
select select "5"
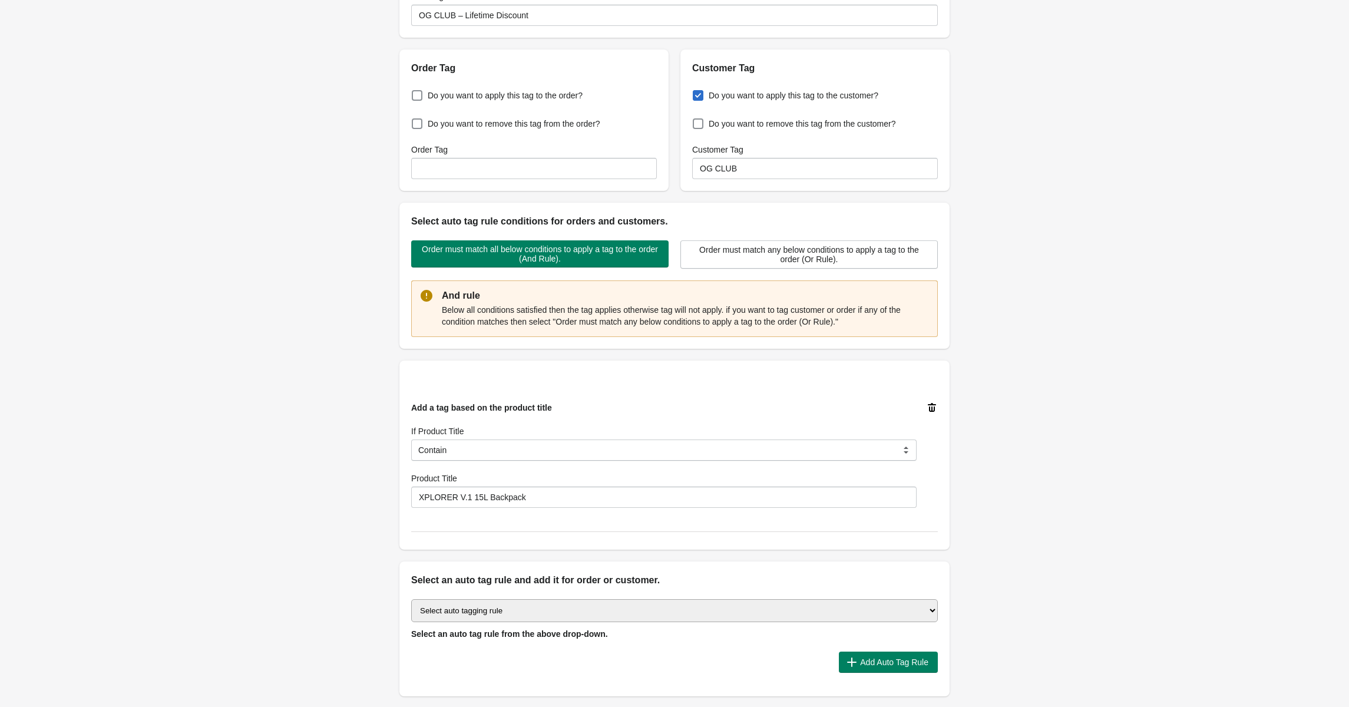
scroll to position [99, 0]
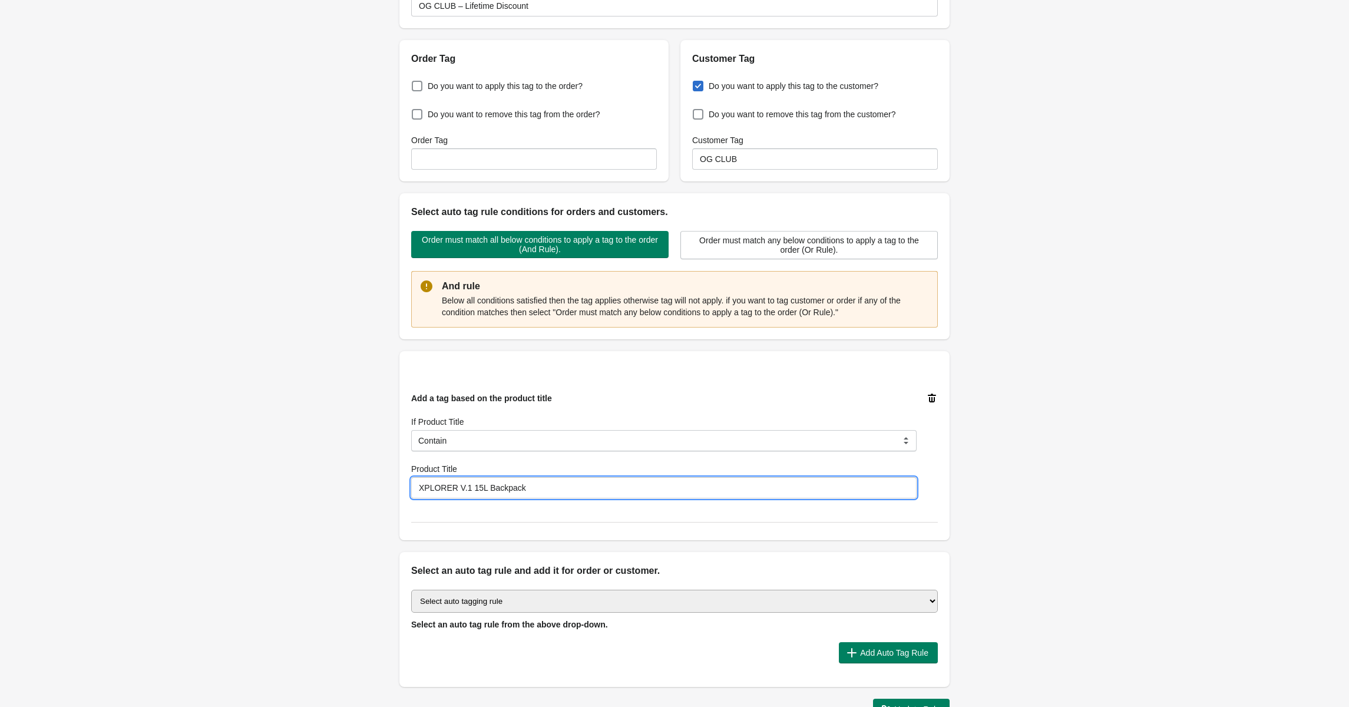
drag, startPoint x: 547, startPoint y: 485, endPoint x: 454, endPoint y: 484, distance: 93.1
click at [454, 484] on input "XPLORER V.1 15L Backpack" at bounding box center [664, 487] width 506 height 21
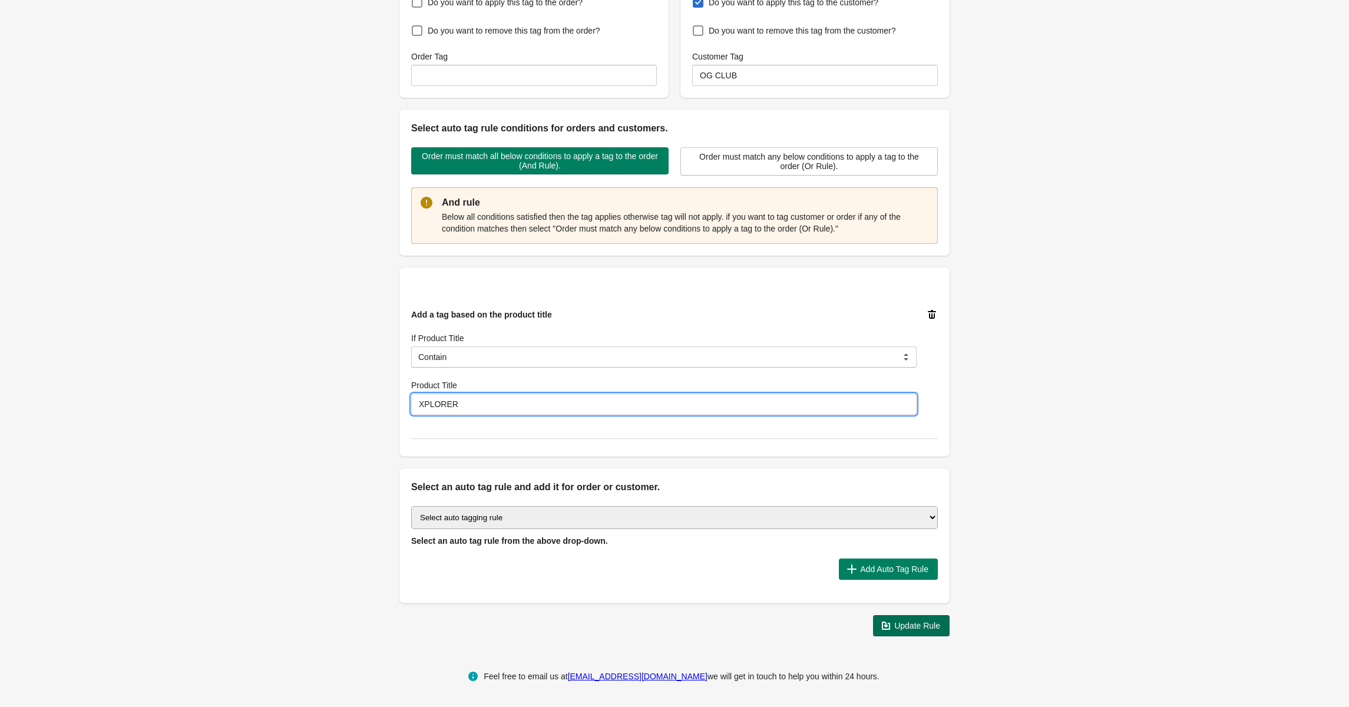
type input "XPLORER"
click at [918, 636] on button "Update Rule" at bounding box center [911, 625] width 77 height 21
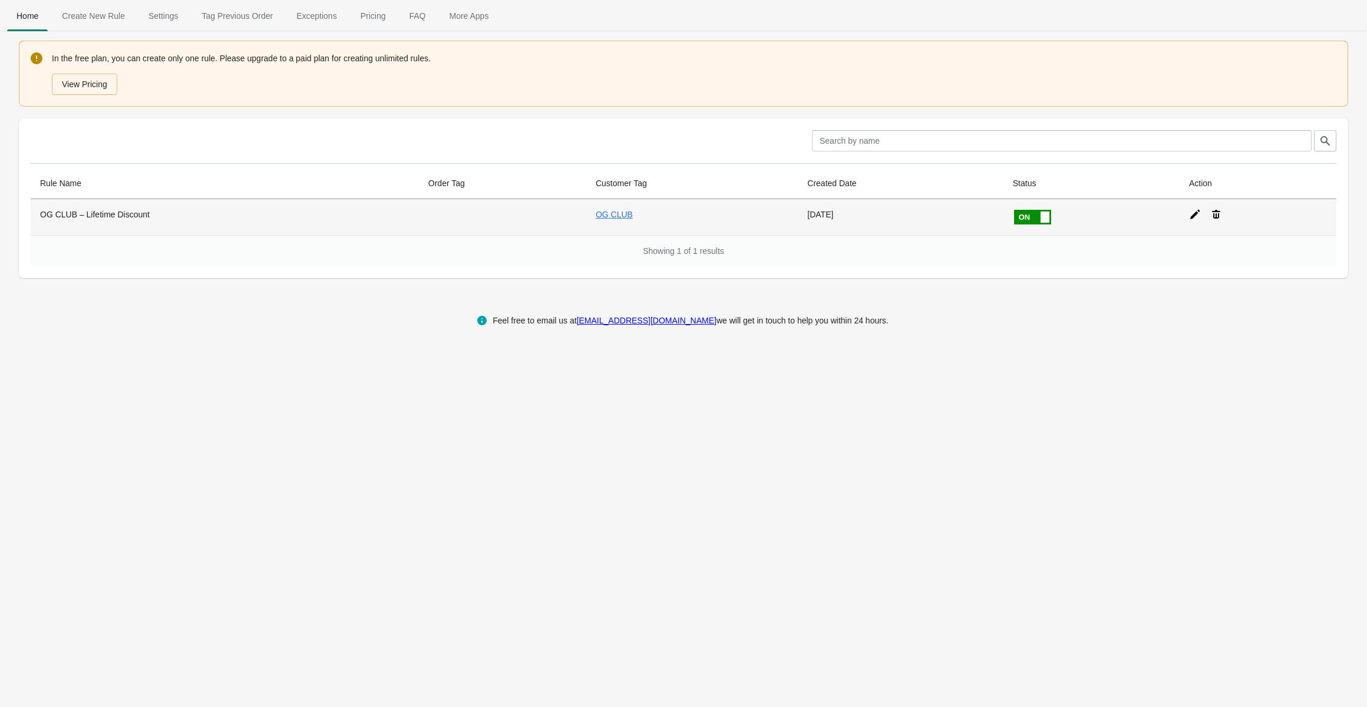
click at [1222, 219] on icon at bounding box center [1216, 215] width 12 height 12
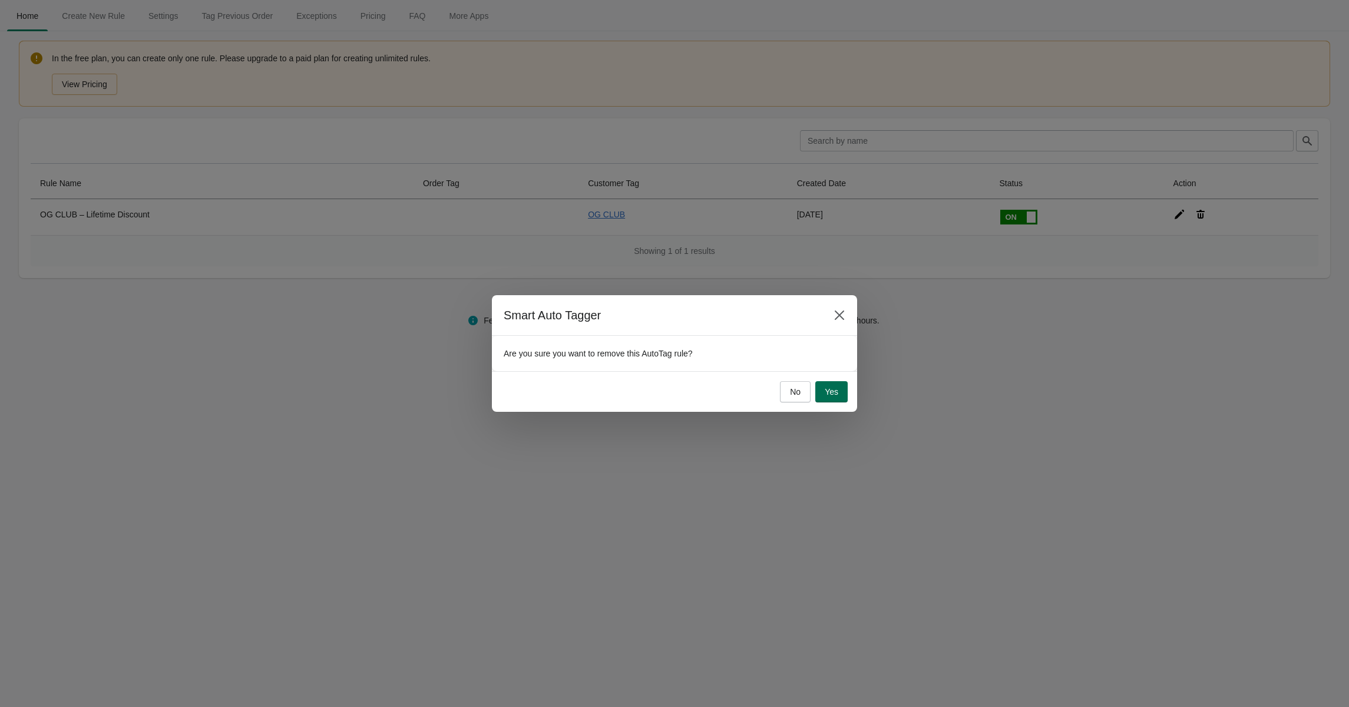
click at [836, 402] on button "Yes" at bounding box center [832, 391] width 32 height 21
